Goal: Find specific page/section: Find specific page/section

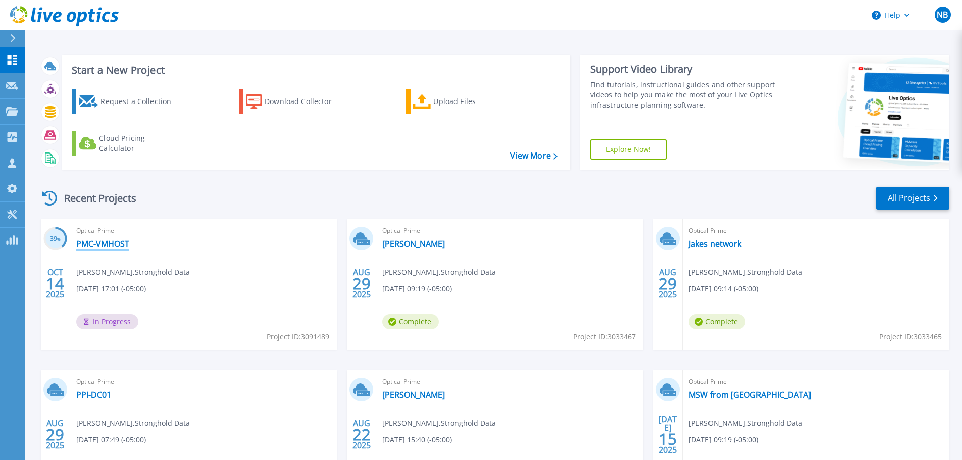
click at [113, 244] on link "PMC-VMHOST" at bounding box center [102, 244] width 53 height 10
click at [105, 245] on link "PMC-VMHOST" at bounding box center [102, 244] width 53 height 10
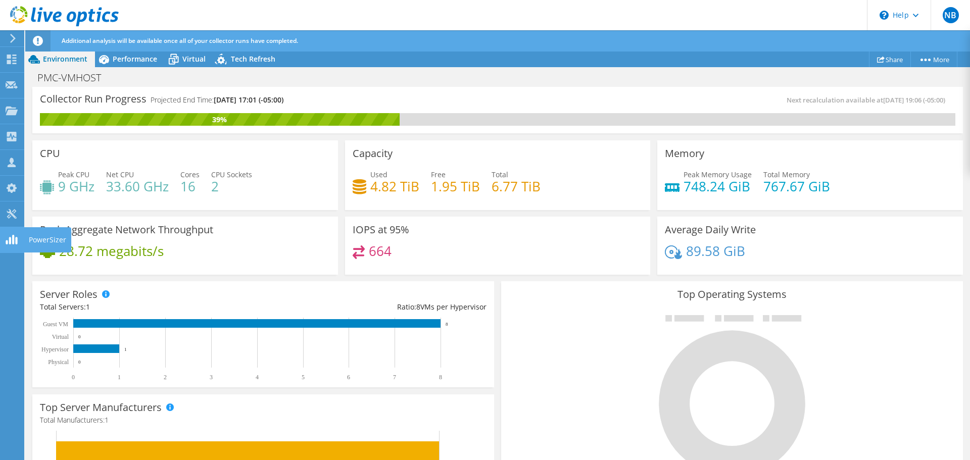
click at [43, 240] on div "PowerSizer" at bounding box center [47, 239] width 47 height 25
